Goal: Information Seeking & Learning: Learn about a topic

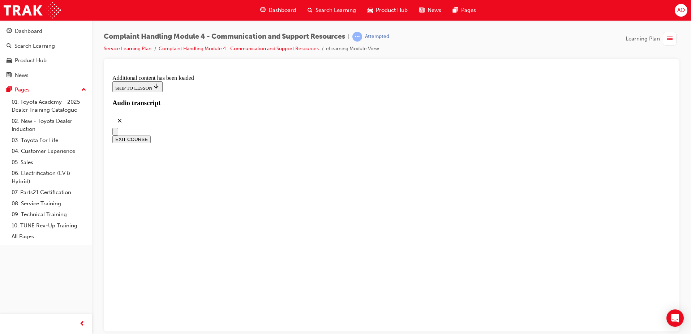
scroll to position [1201, 0]
drag, startPoint x: 565, startPoint y: 233, endPoint x: 456, endPoint y: 262, distance: 112.6
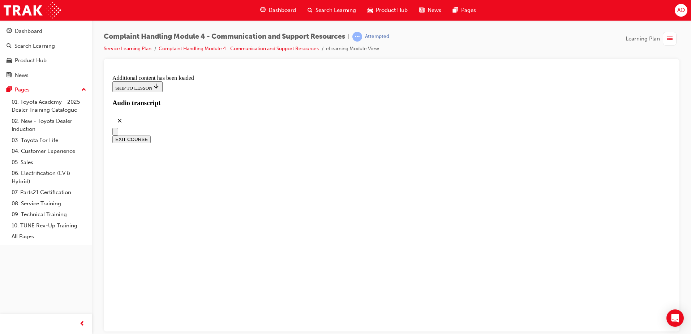
scroll to position [2292, 0]
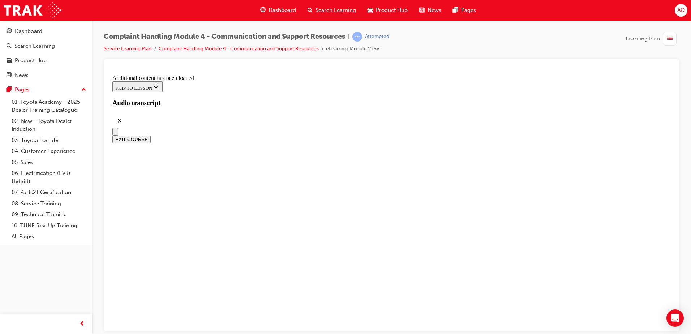
scroll to position [3494, 0]
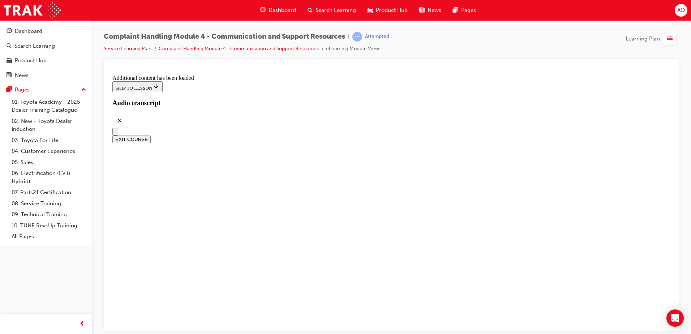
drag, startPoint x: 284, startPoint y: 216, endPoint x: 315, endPoint y: 228, distance: 32.5
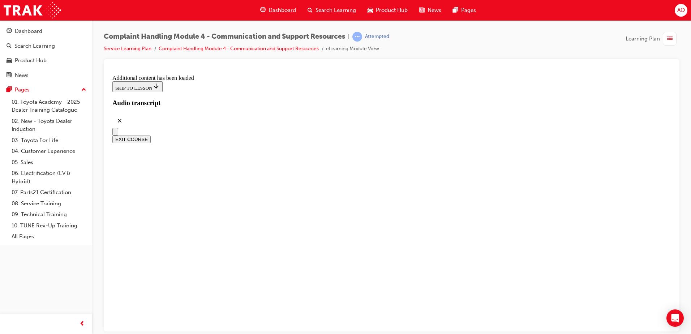
radio input "true"
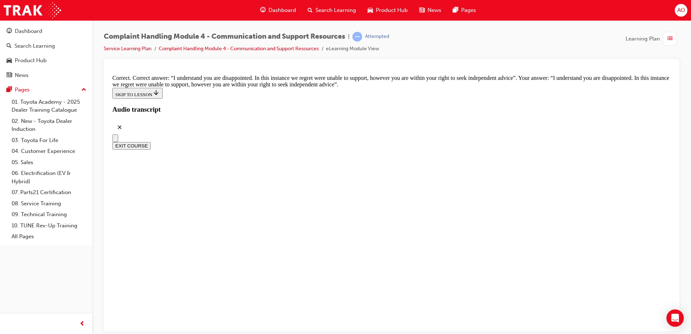
scroll to position [4698, 0]
drag, startPoint x: 288, startPoint y: 256, endPoint x: 299, endPoint y: 269, distance: 16.7
checkbox input "true"
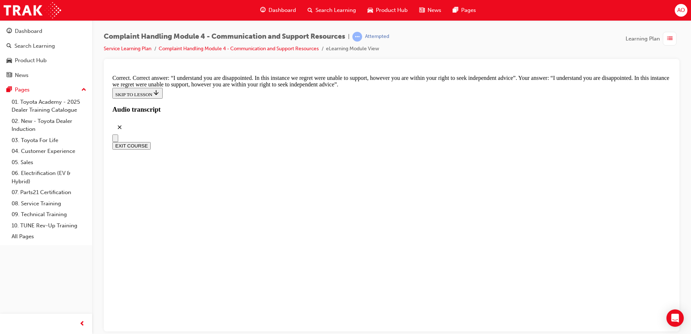
checkbox input "true"
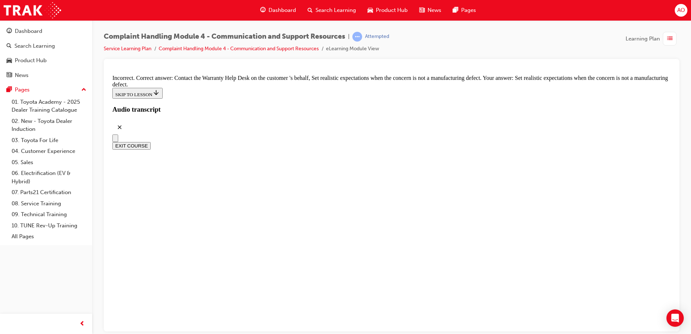
drag, startPoint x: 284, startPoint y: 207, endPoint x: 300, endPoint y: 225, distance: 24.3
checkbox input "true"
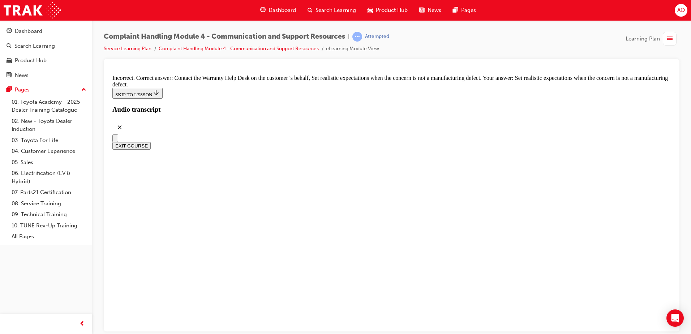
checkbox input "true"
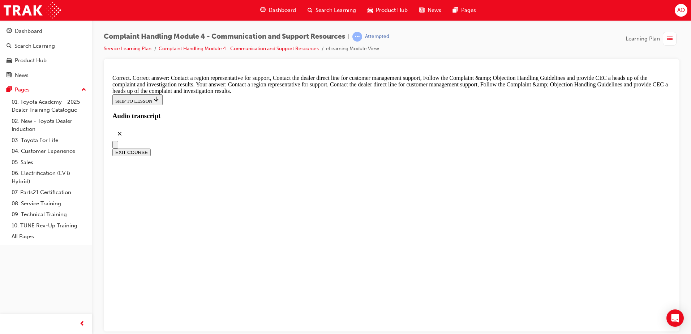
scroll to position [5324, 0]
radio input "true"
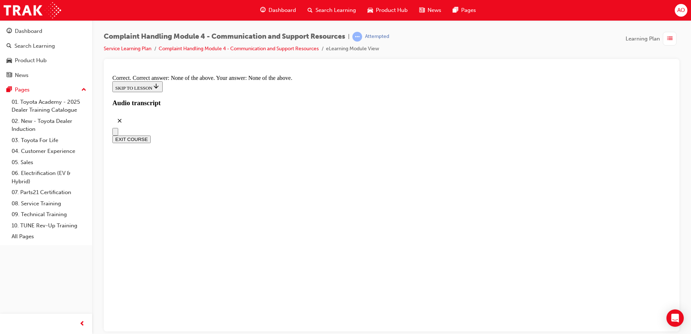
scroll to position [5461, 0]
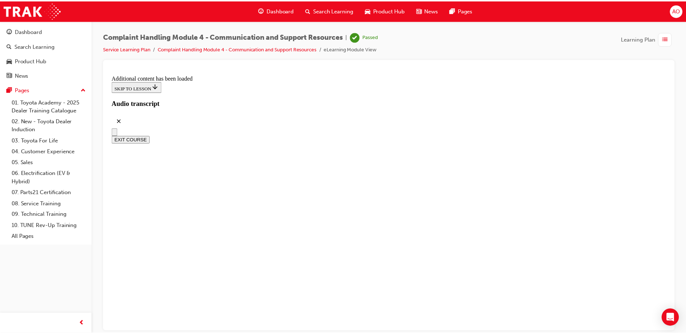
scroll to position [6145, 0]
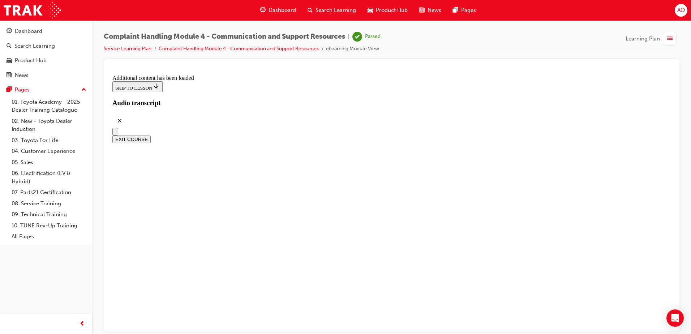
click at [151, 135] on button "EXIT COURSE" at bounding box center [131, 139] width 38 height 8
click at [24, 29] on div "Dashboard" at bounding box center [28, 31] width 27 height 8
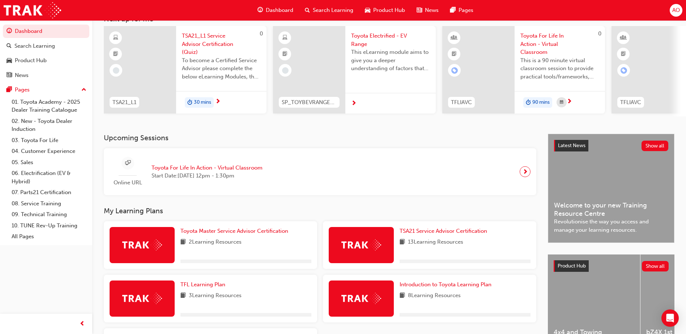
scroll to position [130, 0]
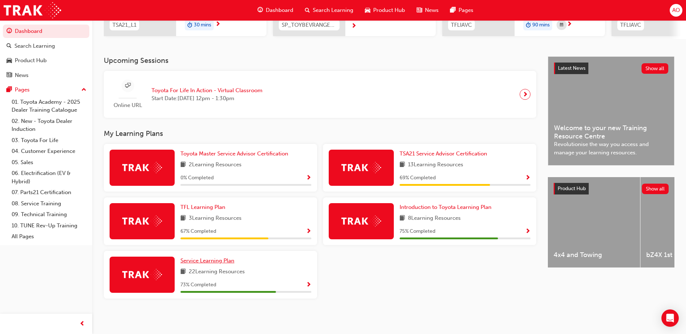
click at [209, 260] on span "Service Learning Plan" at bounding box center [207, 260] width 54 height 7
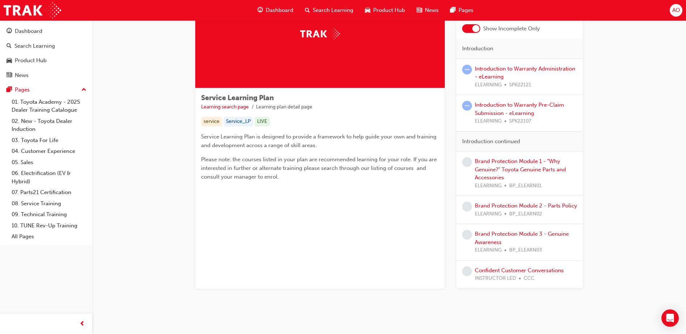
scroll to position [65, 0]
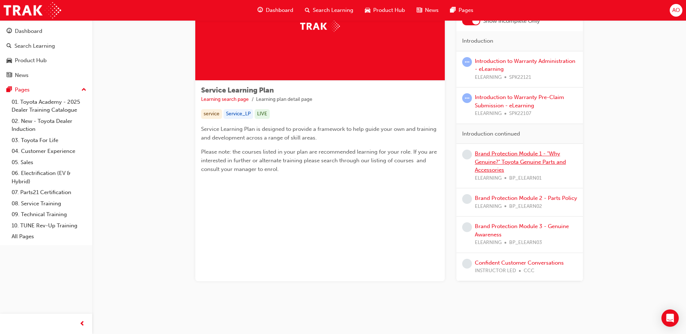
click at [500, 154] on link "Brand Protection Module 1 - "Why Genuine?" Toyota Genuine Parts and Accessories" at bounding box center [520, 161] width 91 height 23
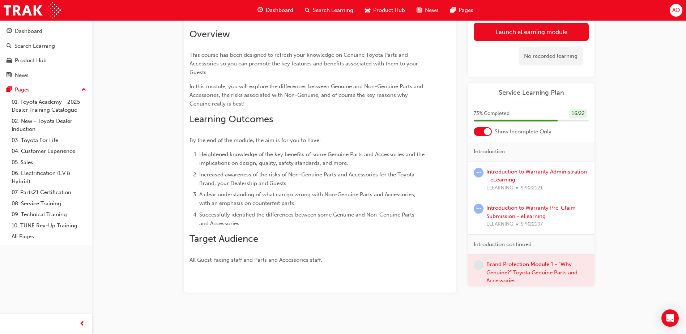
click at [508, 32] on link "Launch eLearning module" at bounding box center [530, 32] width 115 height 18
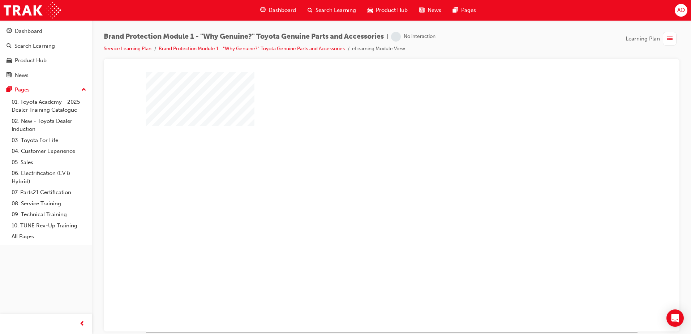
click at [371, 181] on div "play" at bounding box center [371, 181] width 0 height 0
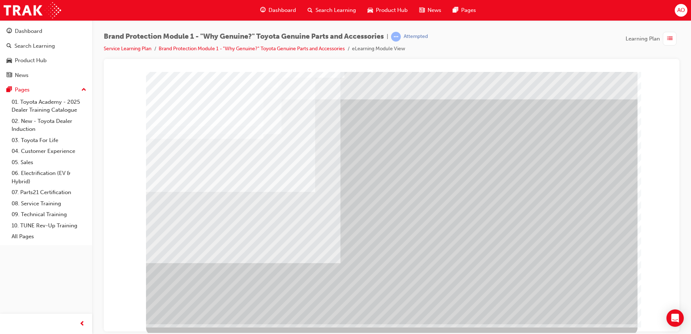
scroll to position [10, 0]
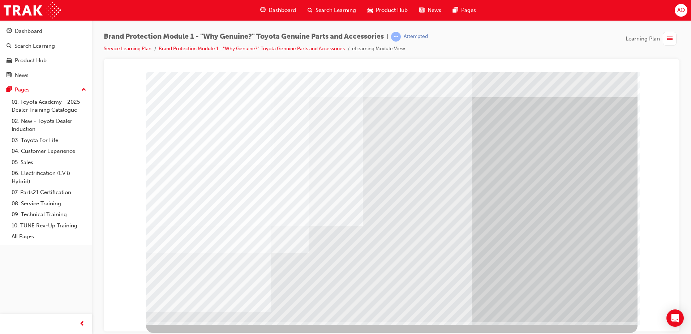
scroll to position [0, 0]
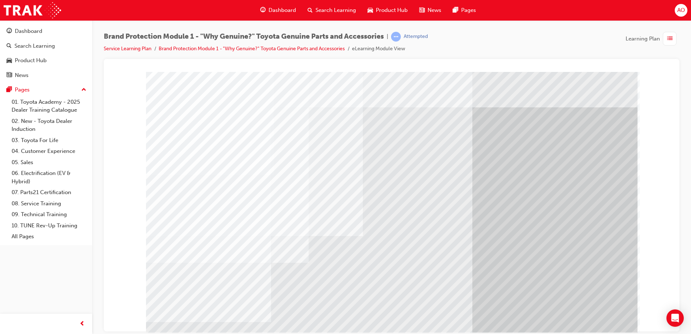
drag, startPoint x: 489, startPoint y: 247, endPoint x: 485, endPoint y: 247, distance: 4.7
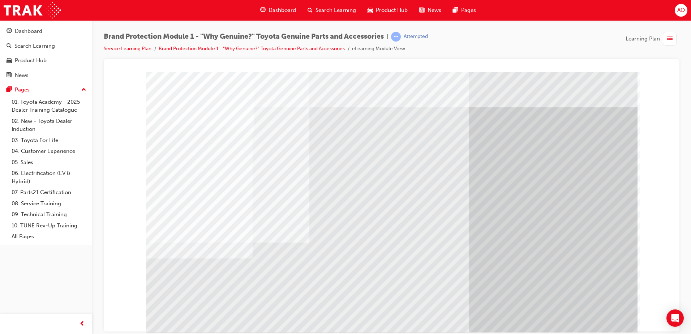
scroll to position [10, 0]
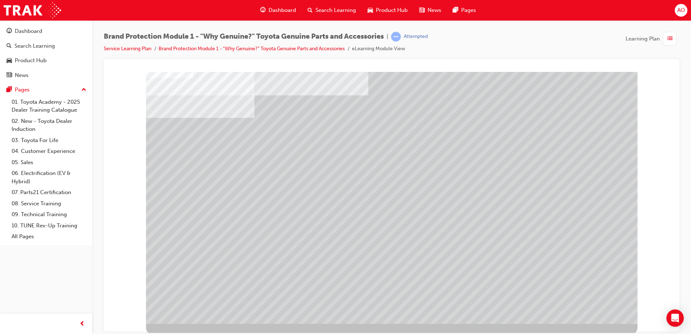
scroll to position [10, 0]
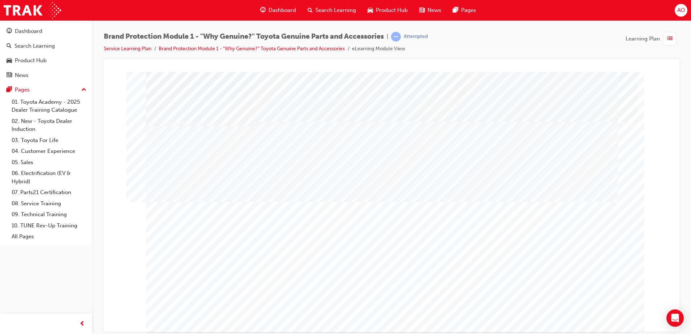
drag, startPoint x: 588, startPoint y: 315, endPoint x: 578, endPoint y: 314, distance: 10.1
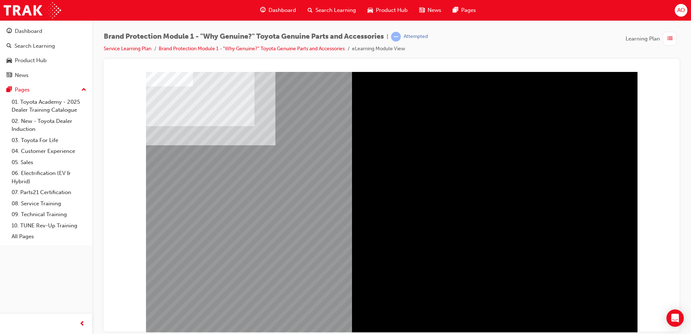
drag, startPoint x: 589, startPoint y: 314, endPoint x: 579, endPoint y: 311, distance: 10.2
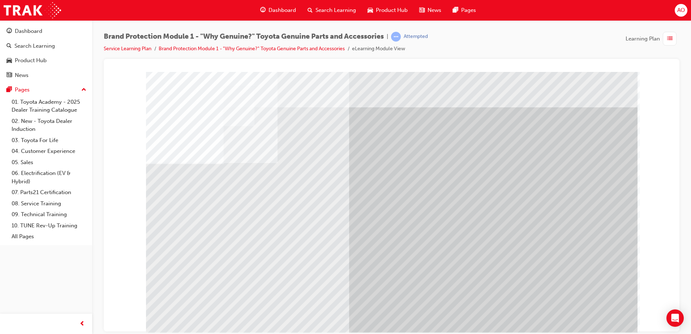
drag, startPoint x: 586, startPoint y: 316, endPoint x: 593, endPoint y: 313, distance: 7.8
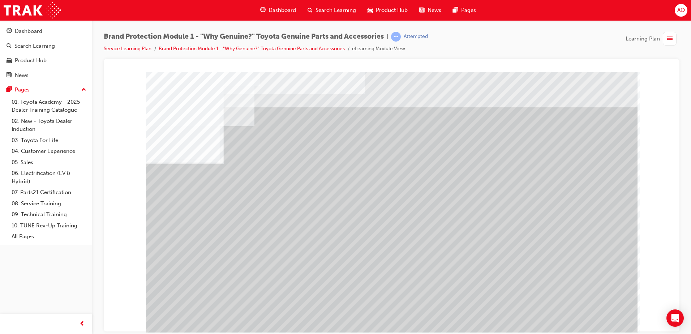
drag, startPoint x: 562, startPoint y: 123, endPoint x: 562, endPoint y: 133, distance: 10.1
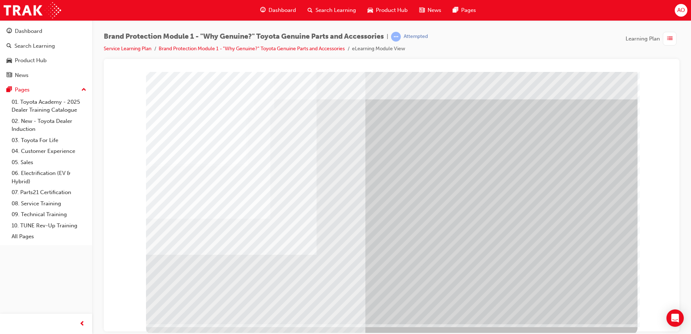
scroll to position [10, 0]
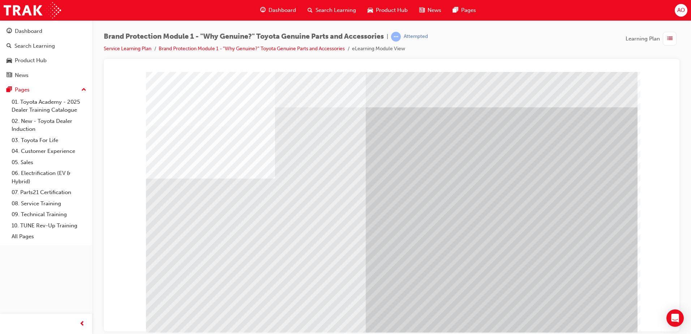
drag, startPoint x: 594, startPoint y: 315, endPoint x: 536, endPoint y: 292, distance: 62.6
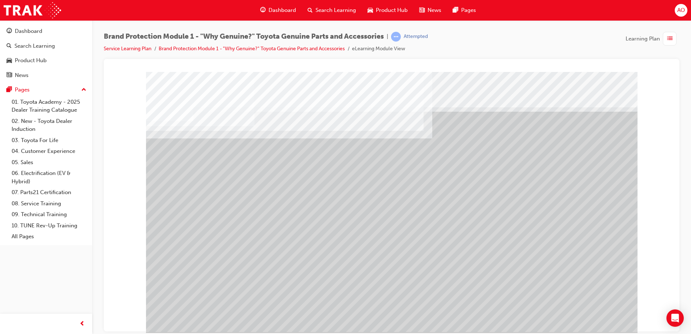
drag, startPoint x: 400, startPoint y: 181, endPoint x: 411, endPoint y: 183, distance: 11.6
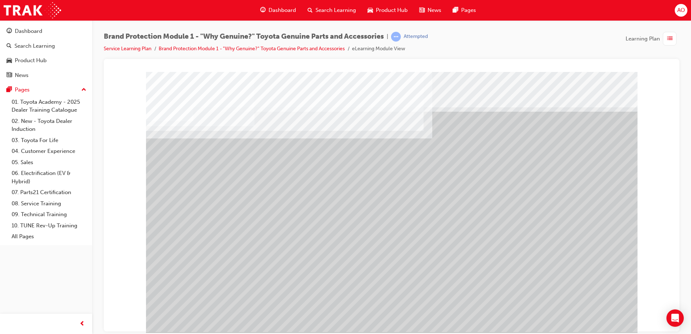
drag, startPoint x: 442, startPoint y: 182, endPoint x: 480, endPoint y: 237, distance: 67.2
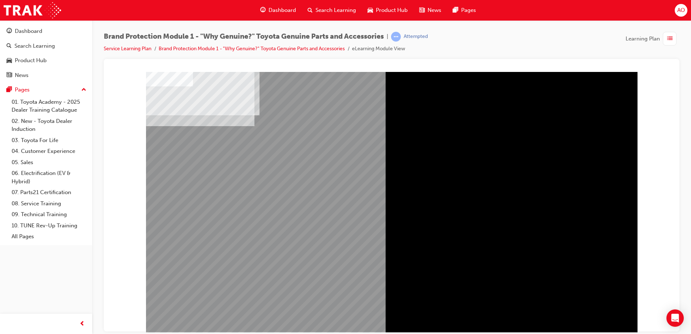
drag, startPoint x: 594, startPoint y: 316, endPoint x: 588, endPoint y: 304, distance: 13.7
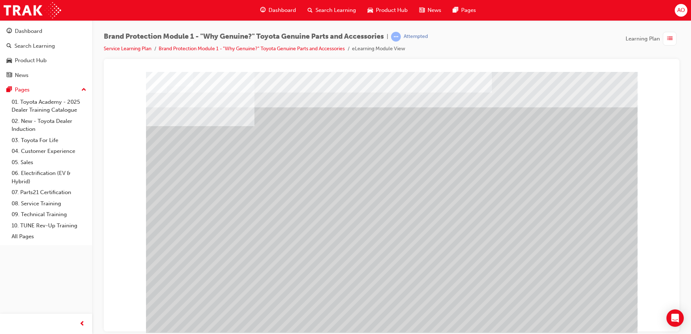
drag, startPoint x: 342, startPoint y: 178, endPoint x: 346, endPoint y: 210, distance: 32.4
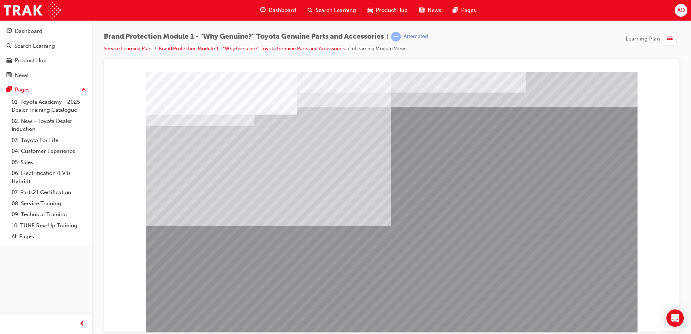
drag, startPoint x: 268, startPoint y: 203, endPoint x: 278, endPoint y: 229, distance: 27.6
drag, startPoint x: 275, startPoint y: 247, endPoint x: 339, endPoint y: 251, distance: 64.4
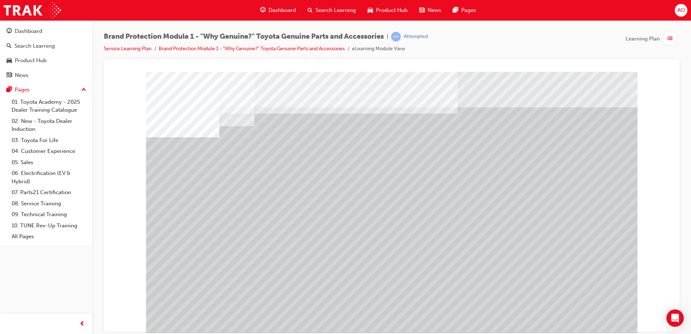
drag, startPoint x: 198, startPoint y: 255, endPoint x: 222, endPoint y: 160, distance: 97.8
click at [222, 160] on div at bounding box center [391, 202] width 491 height 260
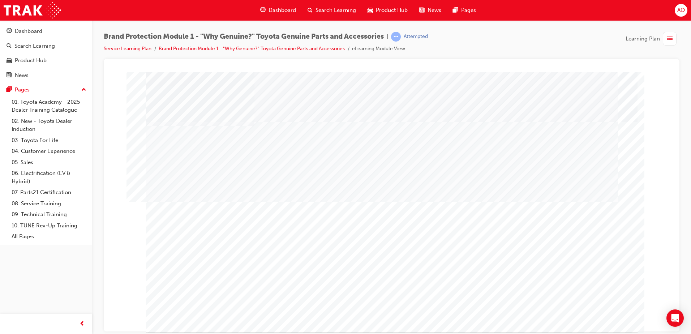
drag, startPoint x: 591, startPoint y: 317, endPoint x: 581, endPoint y: 311, distance: 10.9
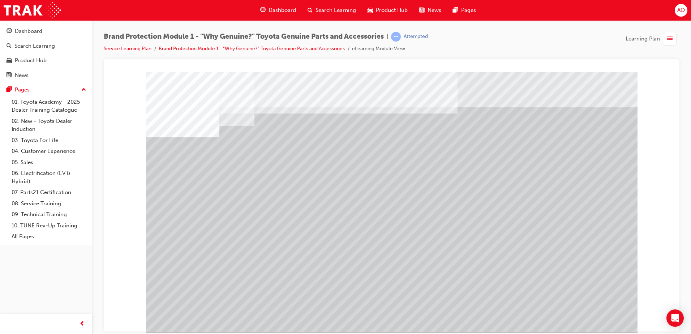
drag, startPoint x: 587, startPoint y: 311, endPoint x: 549, endPoint y: 306, distance: 37.9
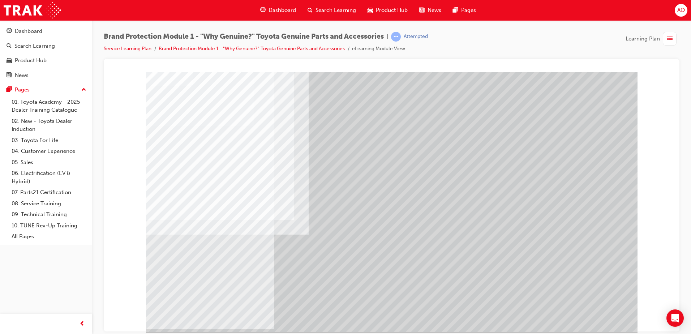
drag, startPoint x: 591, startPoint y: 314, endPoint x: 578, endPoint y: 310, distance: 13.2
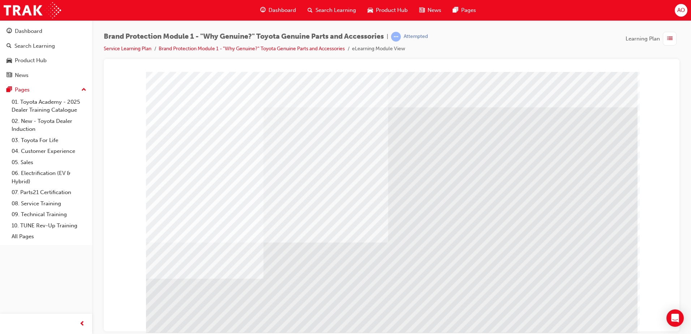
drag, startPoint x: 592, startPoint y: 315, endPoint x: 574, endPoint y: 315, distance: 18.1
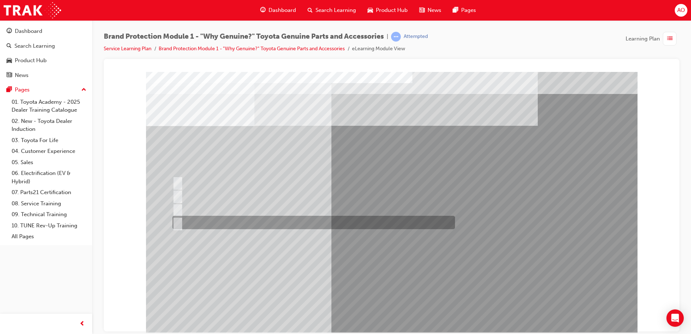
click at [177, 219] on input "All of the above." at bounding box center [176, 223] width 8 height 8
radio input "true"
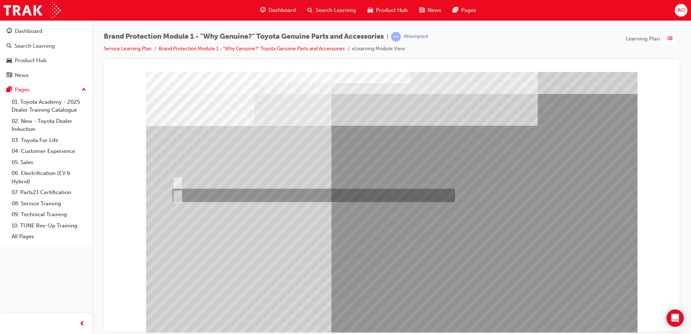
drag, startPoint x: 177, startPoint y: 193, endPoint x: 314, endPoint y: 244, distance: 146.5
click at [177, 196] on input "False." at bounding box center [176, 196] width 8 height 8
radio input "true"
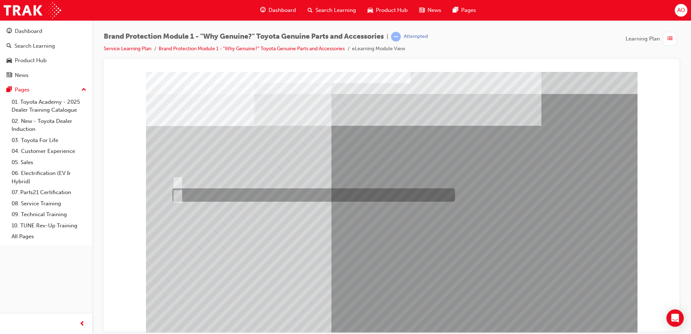
drag, startPoint x: 177, startPoint y: 193, endPoint x: 243, endPoint y: 227, distance: 74.0
click at [177, 196] on input "False." at bounding box center [176, 195] width 8 height 8
radio input "true"
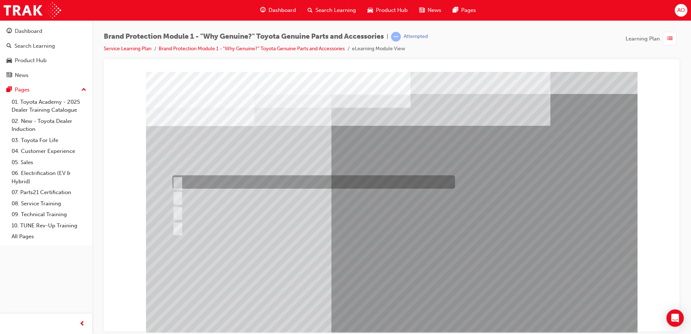
click at [176, 180] on input "Durable, heat-resistant, and non-stick." at bounding box center [176, 182] width 8 height 8
radio input "true"
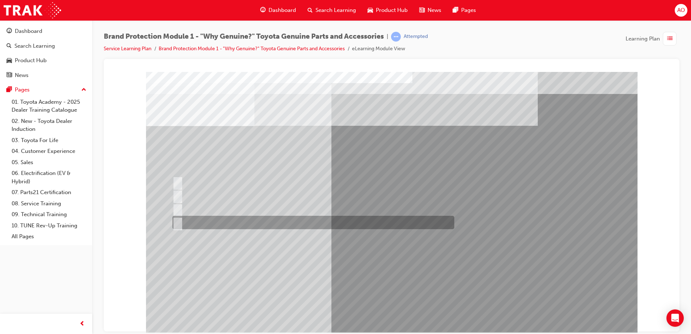
click at [176, 220] on input "All of the above." at bounding box center [176, 223] width 8 height 8
radio input "true"
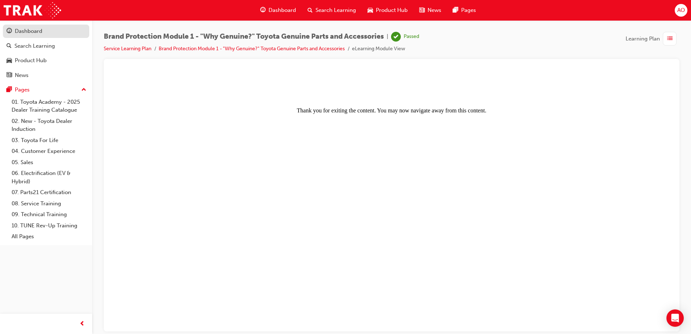
click at [23, 29] on div "Dashboard" at bounding box center [28, 31] width 27 height 8
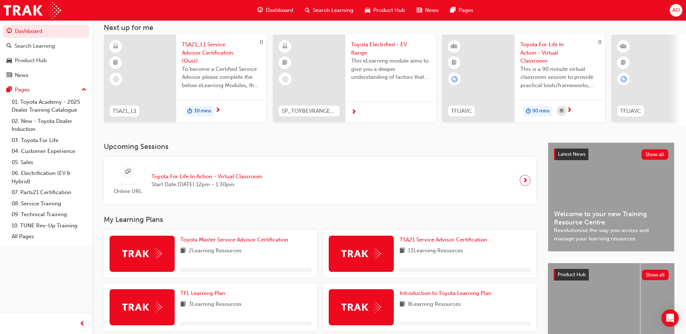
scroll to position [130, 0]
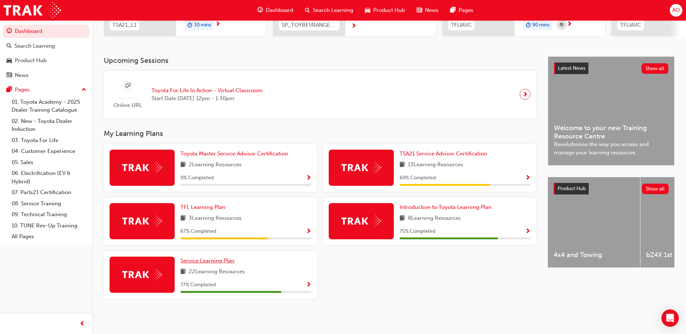
click at [198, 261] on span "Service Learning Plan" at bounding box center [207, 260] width 54 height 7
